Goal: Information Seeking & Learning: Compare options

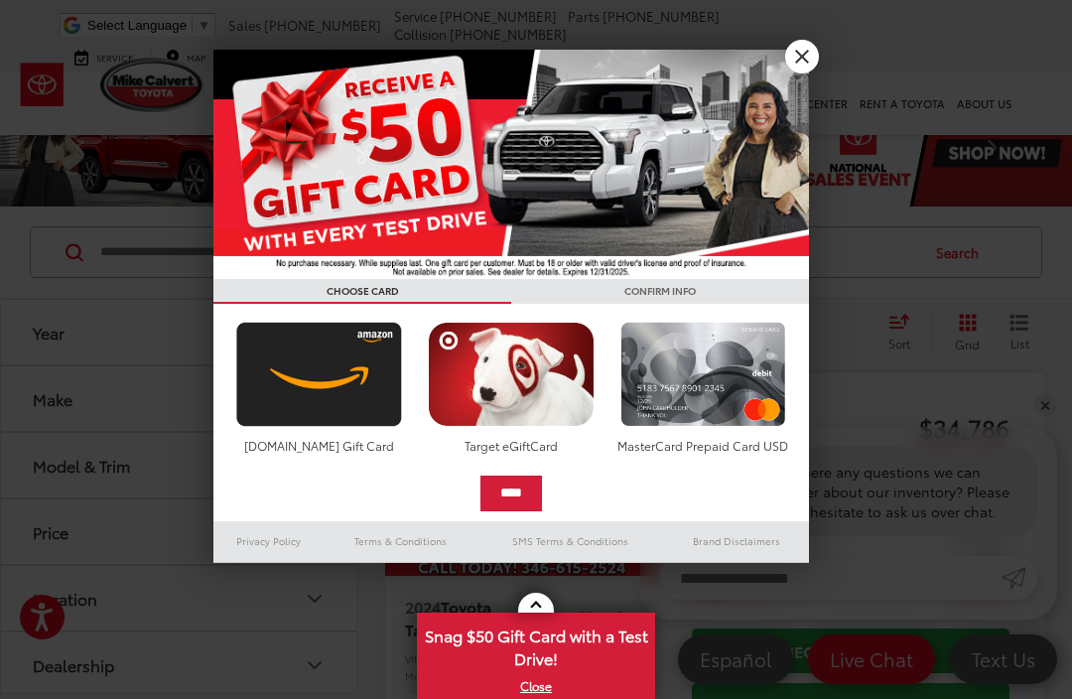
click at [800, 64] on link "X" at bounding box center [802, 57] width 34 height 34
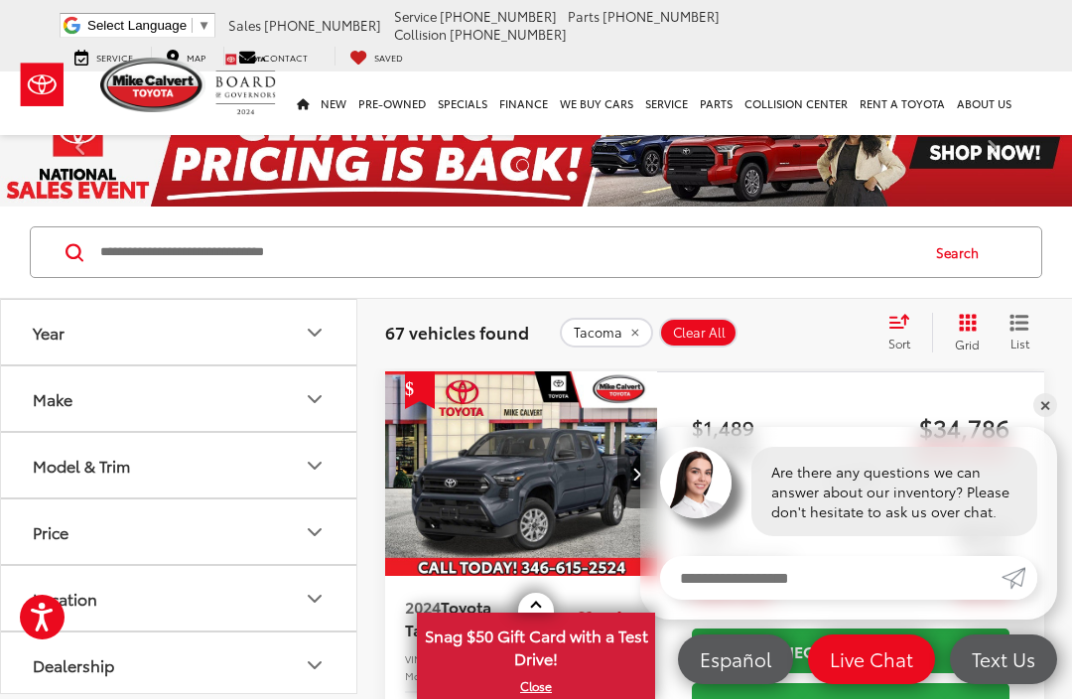
click at [310, 467] on icon "Model & Trim" at bounding box center [315, 466] width 24 height 24
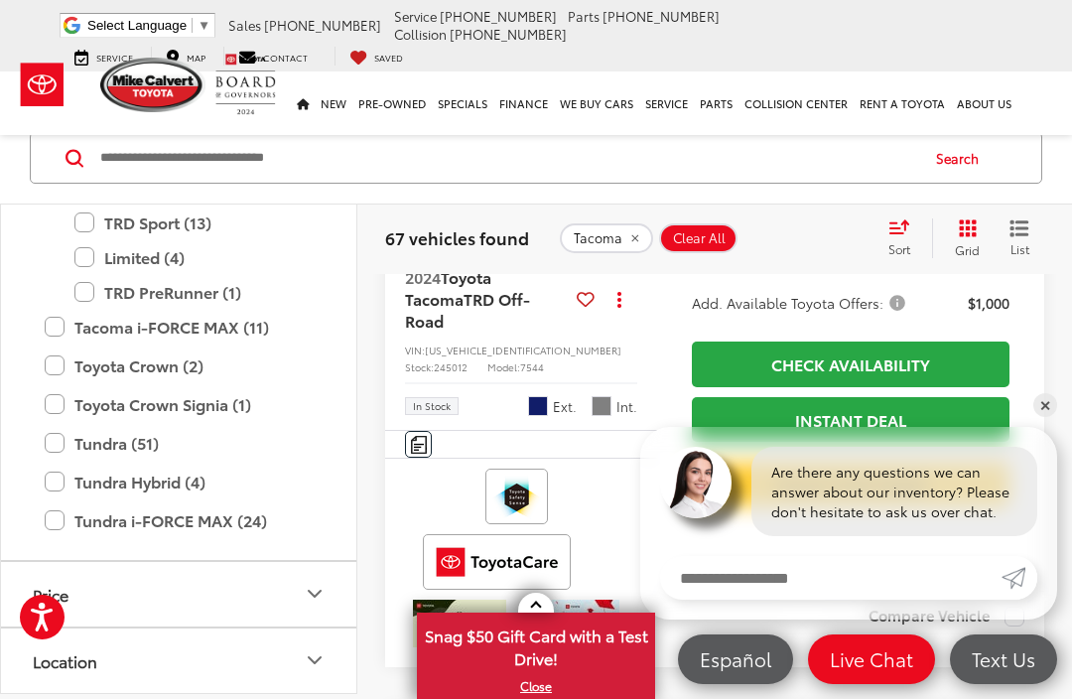
scroll to position [1551, 0]
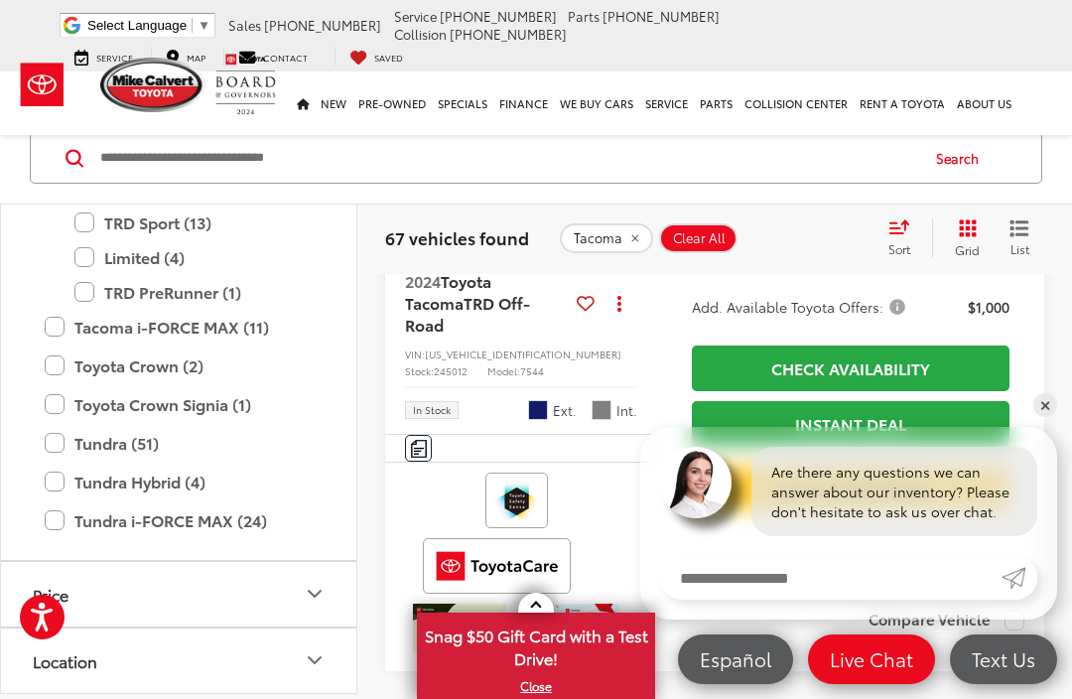
click at [150, 163] on input "Search by Make, Model, or Keyword" at bounding box center [507, 158] width 819 height 48
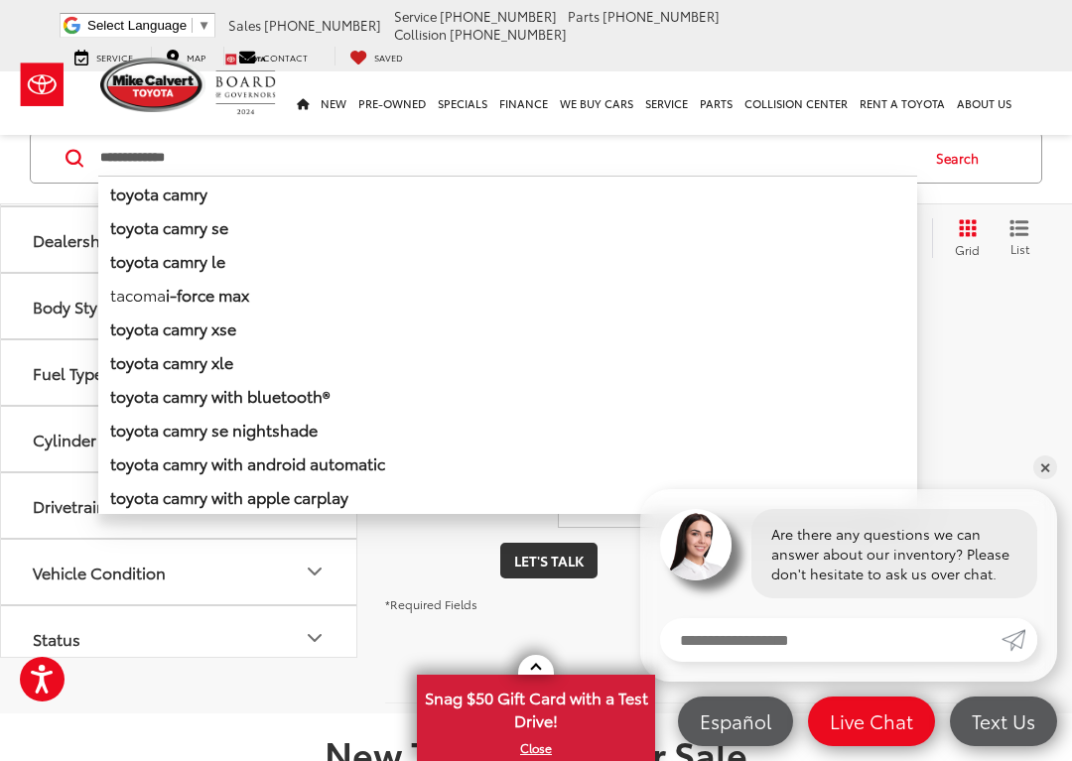
scroll to position [235, 0]
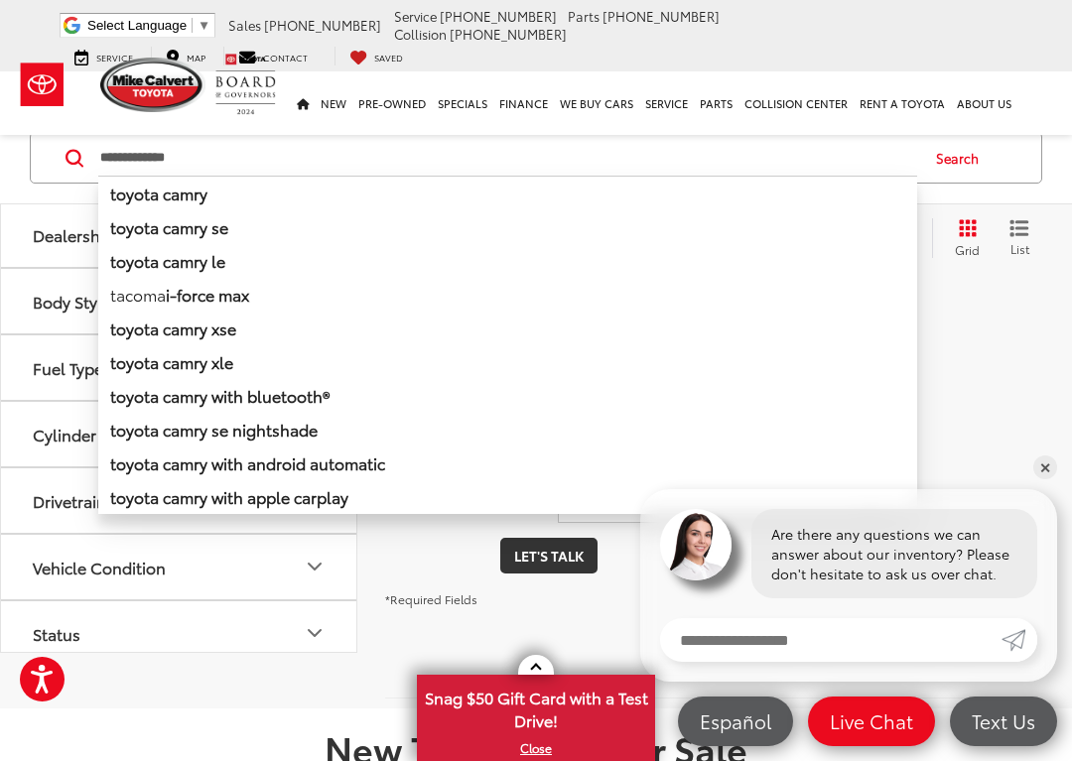
click at [257, 317] on li "toyota camry xse" at bounding box center [507, 329] width 819 height 34
type input "**********"
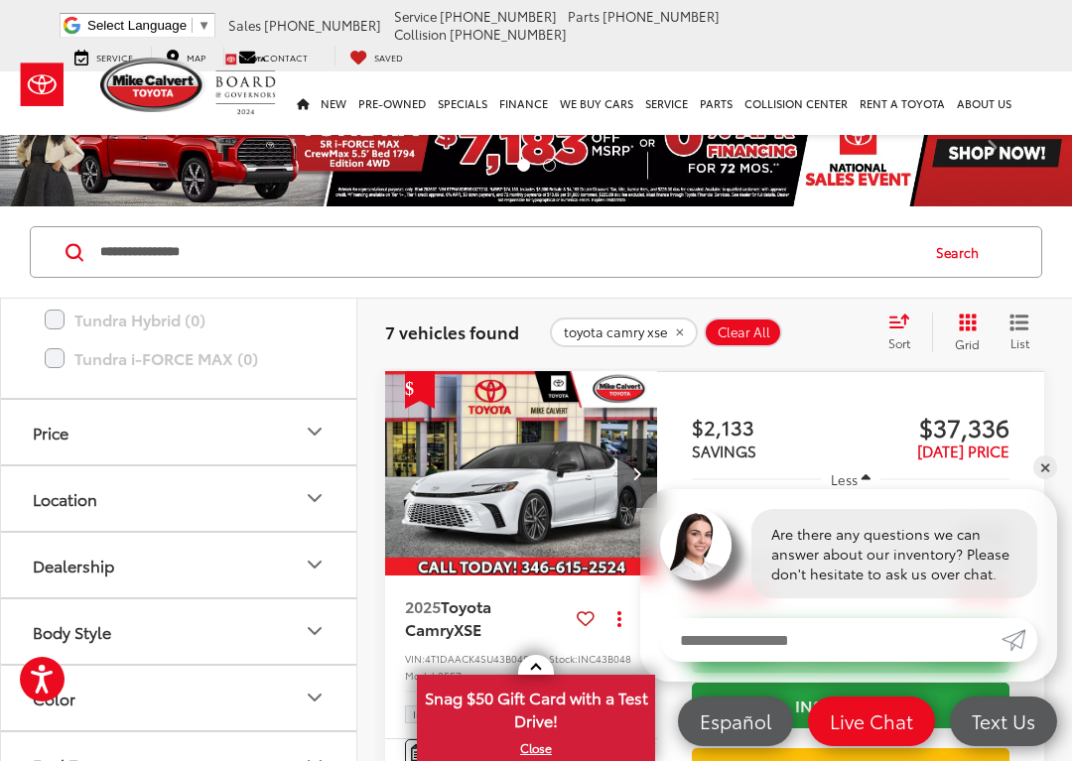
click at [311, 631] on icon "Body Style" at bounding box center [315, 631] width 24 height 24
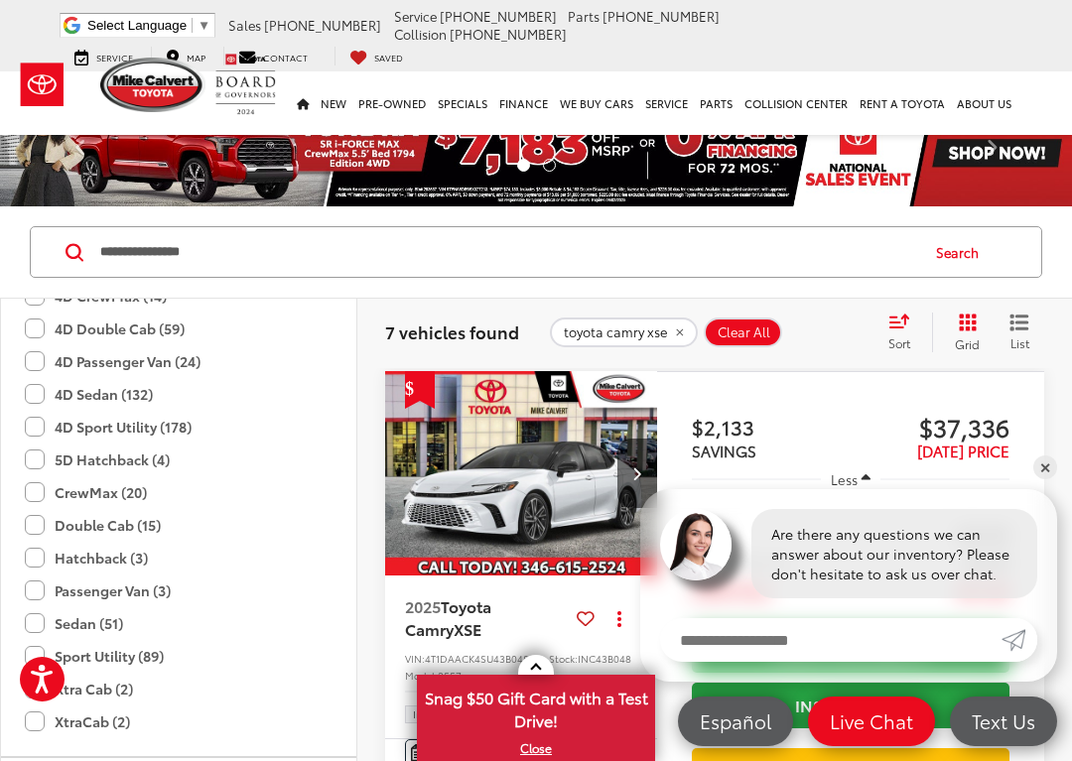
scroll to position [1862, 0]
click at [149, 591] on label "Passenger Van (3)" at bounding box center [98, 590] width 146 height 33
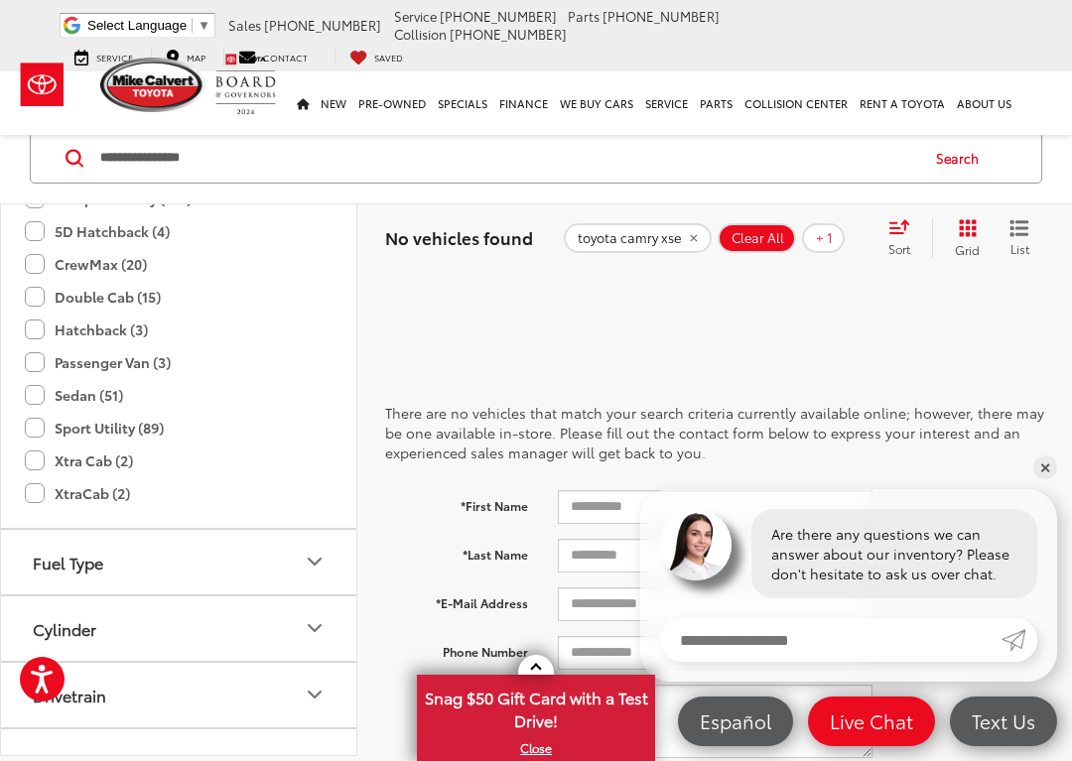
click at [1030, 517] on div "Are there any questions we can answer about our inventory? Please don't hesitat…" at bounding box center [894, 553] width 286 height 89
